Goal: Transaction & Acquisition: Purchase product/service

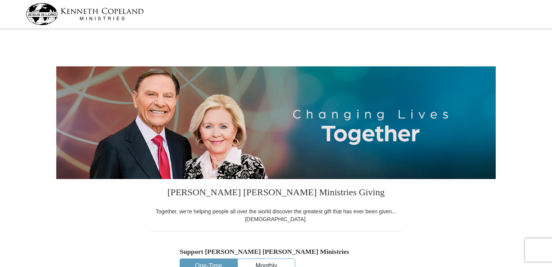
select select "FL"
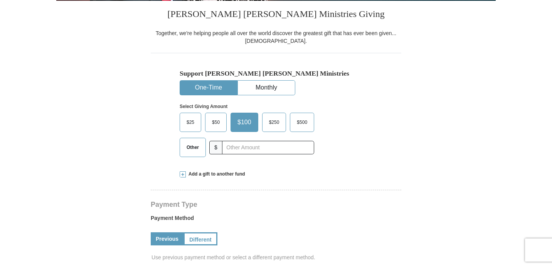
scroll to position [181, 0]
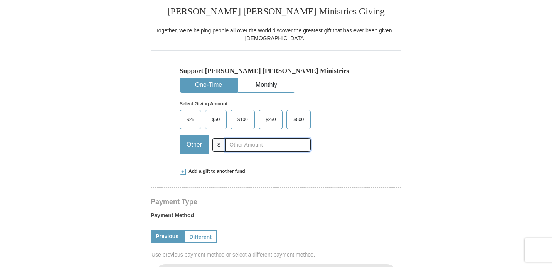
click at [299, 146] on input "text" at bounding box center [268, 144] width 86 height 13
type input "60.00"
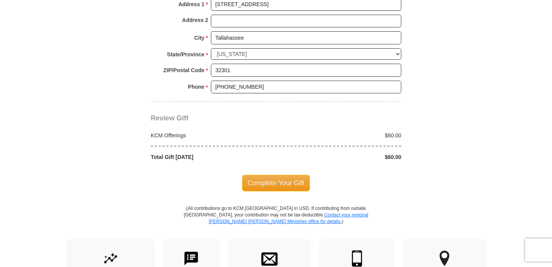
scroll to position [582, 0]
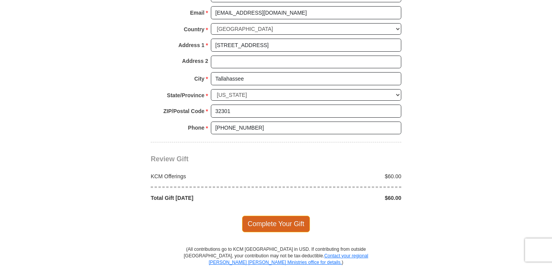
click at [283, 227] on span "Complete Your Gift" at bounding box center [276, 224] width 68 height 16
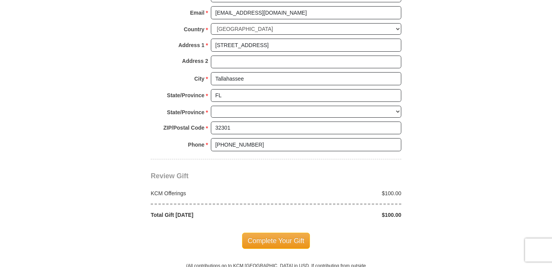
select select "FL"
